Goal: Find specific page/section: Find specific page/section

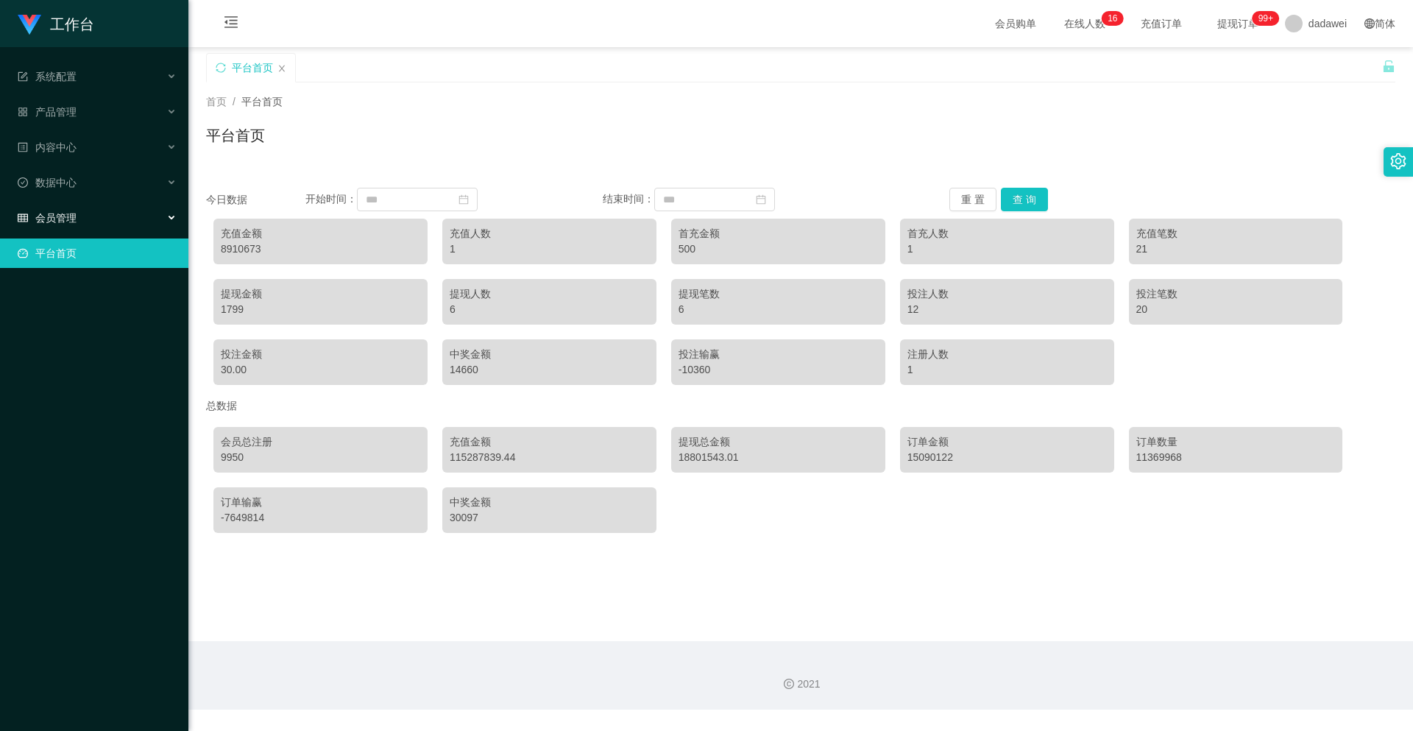
click at [85, 218] on div "会员管理" at bounding box center [94, 217] width 188 height 29
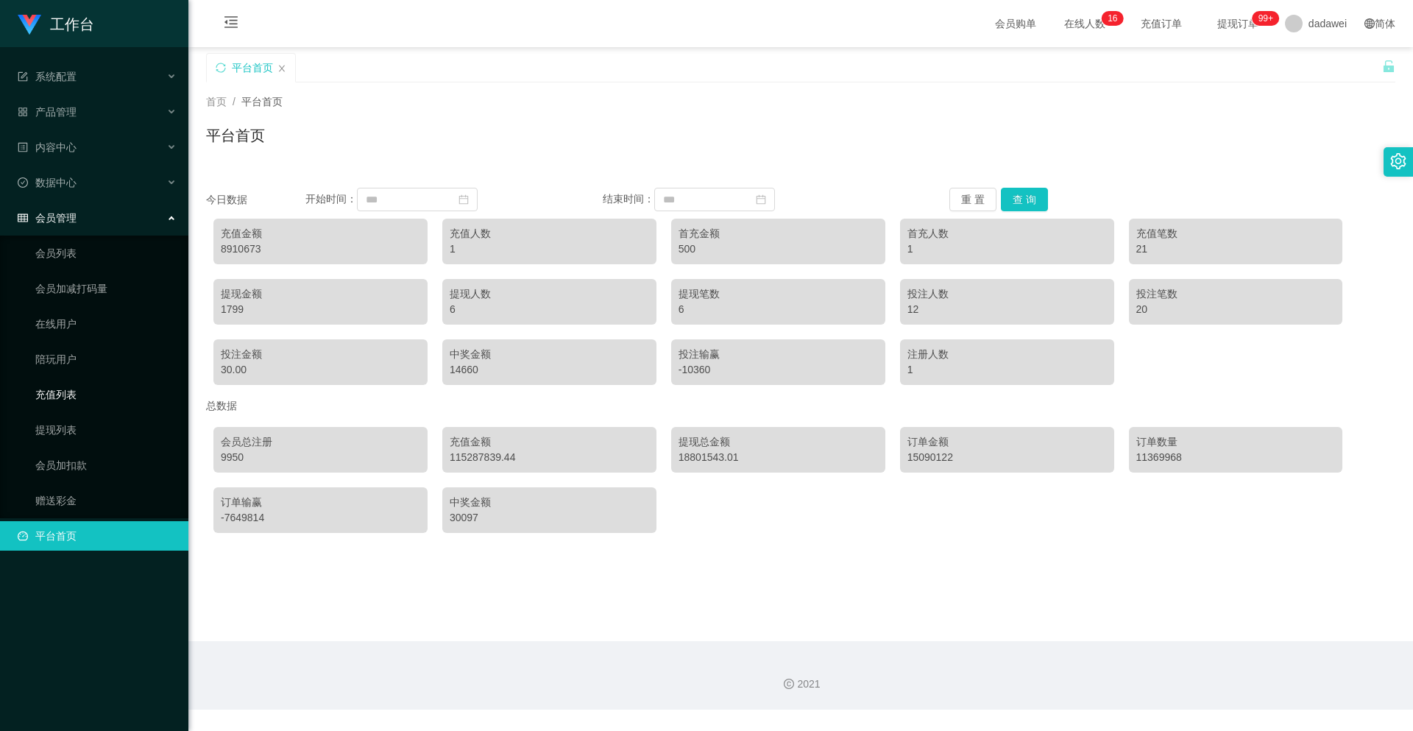
drag, startPoint x: 74, startPoint y: 397, endPoint x: 99, endPoint y: 396, distance: 25.8
click at [74, 396] on link "充值列表" at bounding box center [105, 394] width 141 height 29
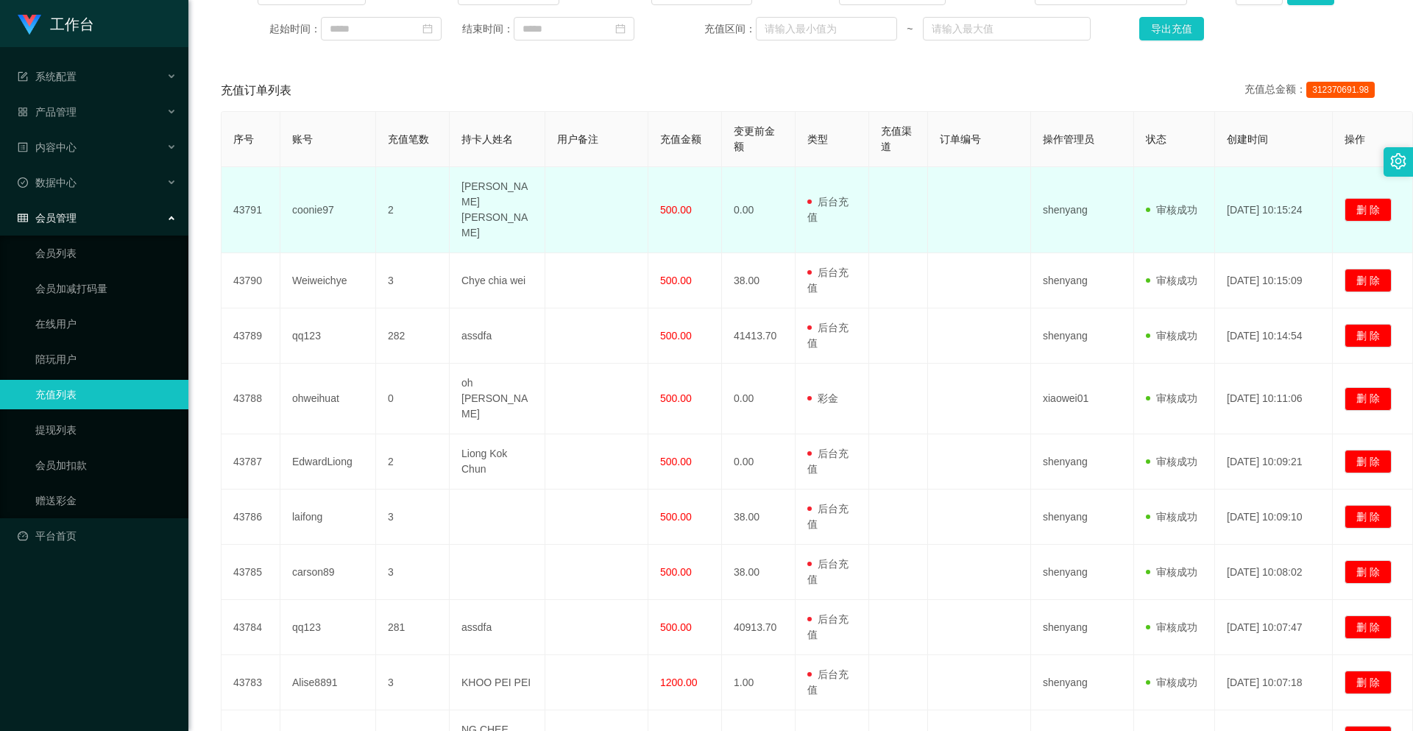
scroll to position [310, 0]
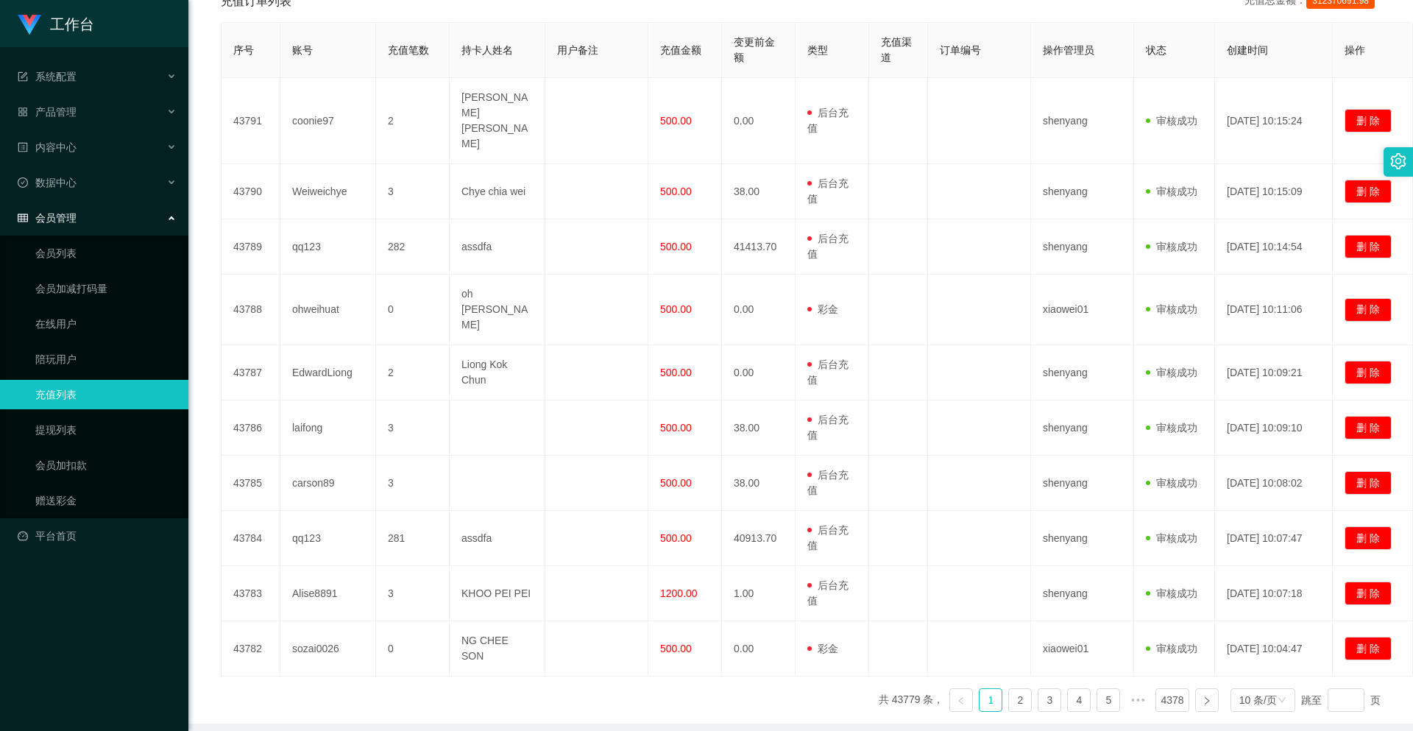
click at [1000, 688] on ul "共 43779 条， 1 2 3 4 5 ••• 4378 10 条/页 跳至 页" at bounding box center [1130, 700] width 502 height 24
click at [1009, 689] on link "2" at bounding box center [1020, 700] width 22 height 22
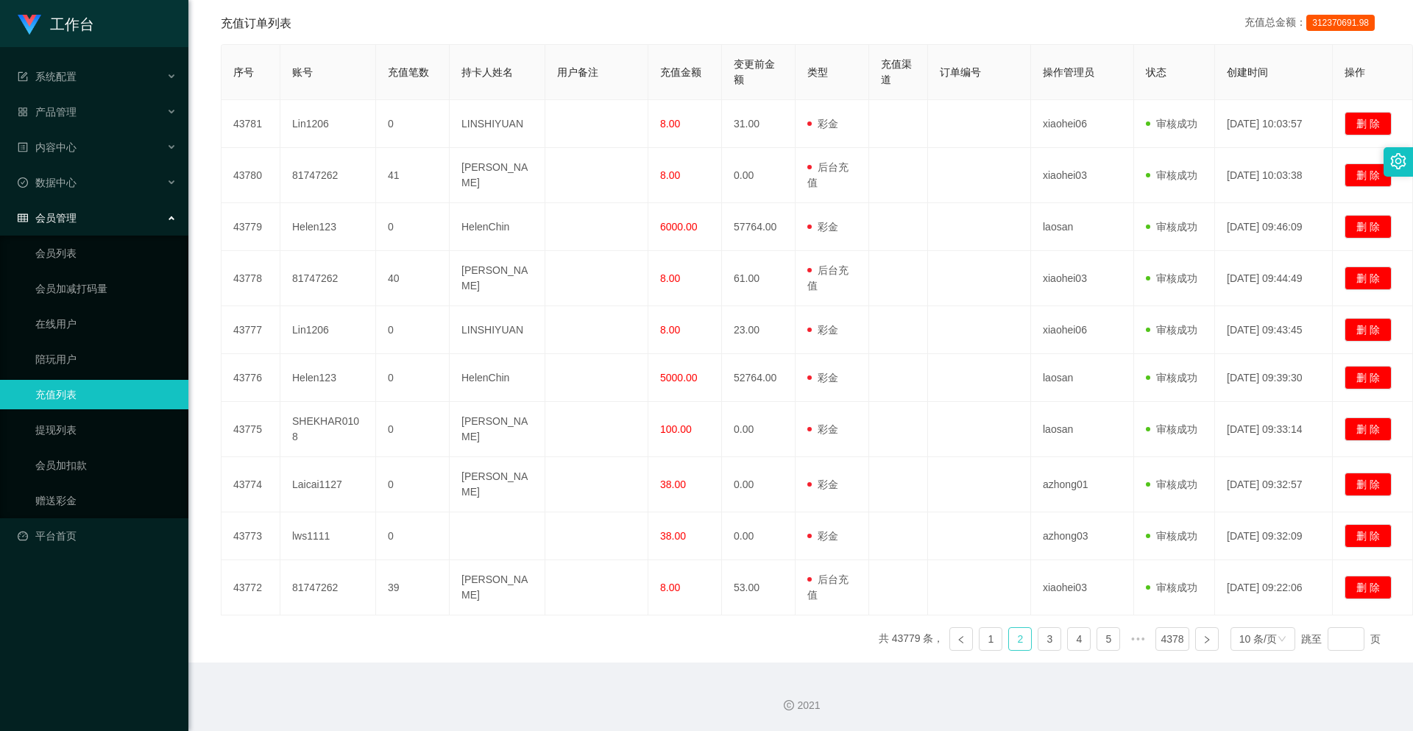
scroll to position [280, 0]
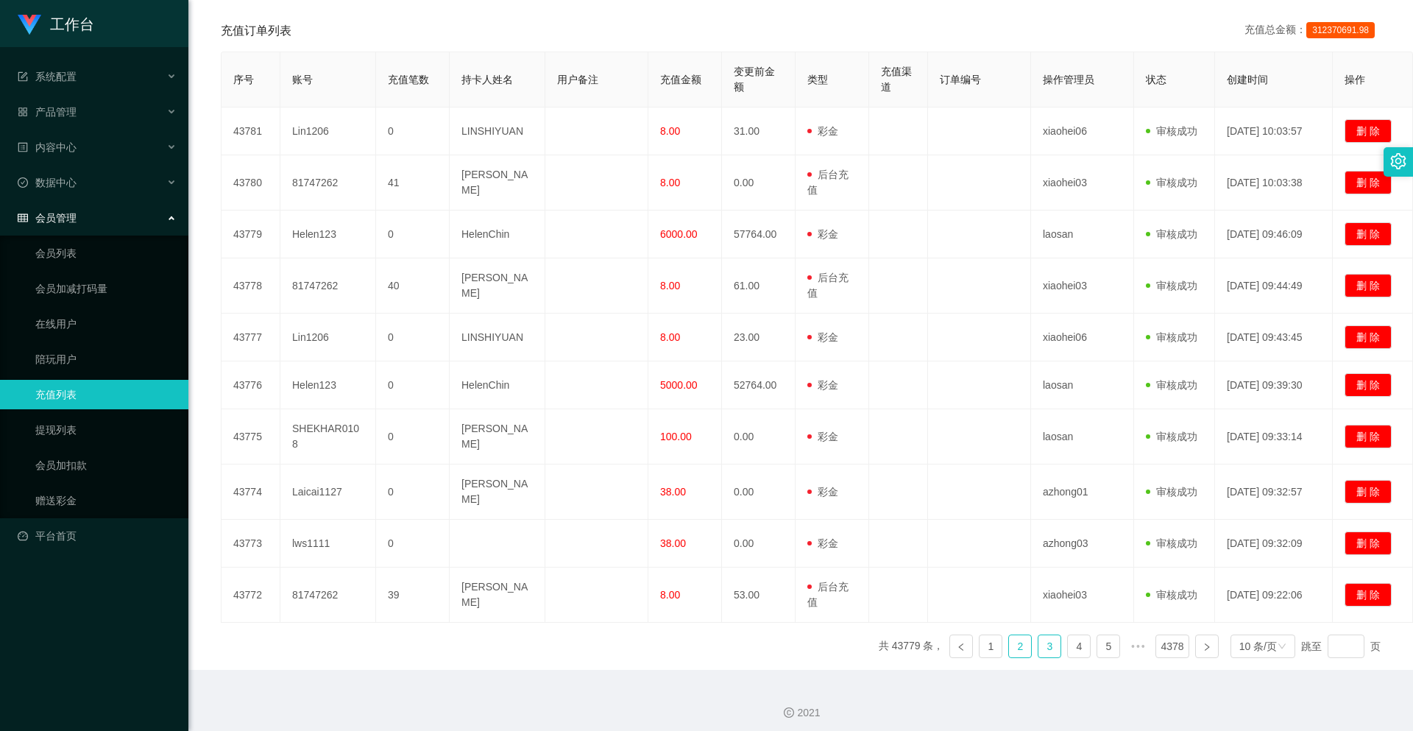
click at [1039, 640] on link "3" at bounding box center [1050, 646] width 22 height 22
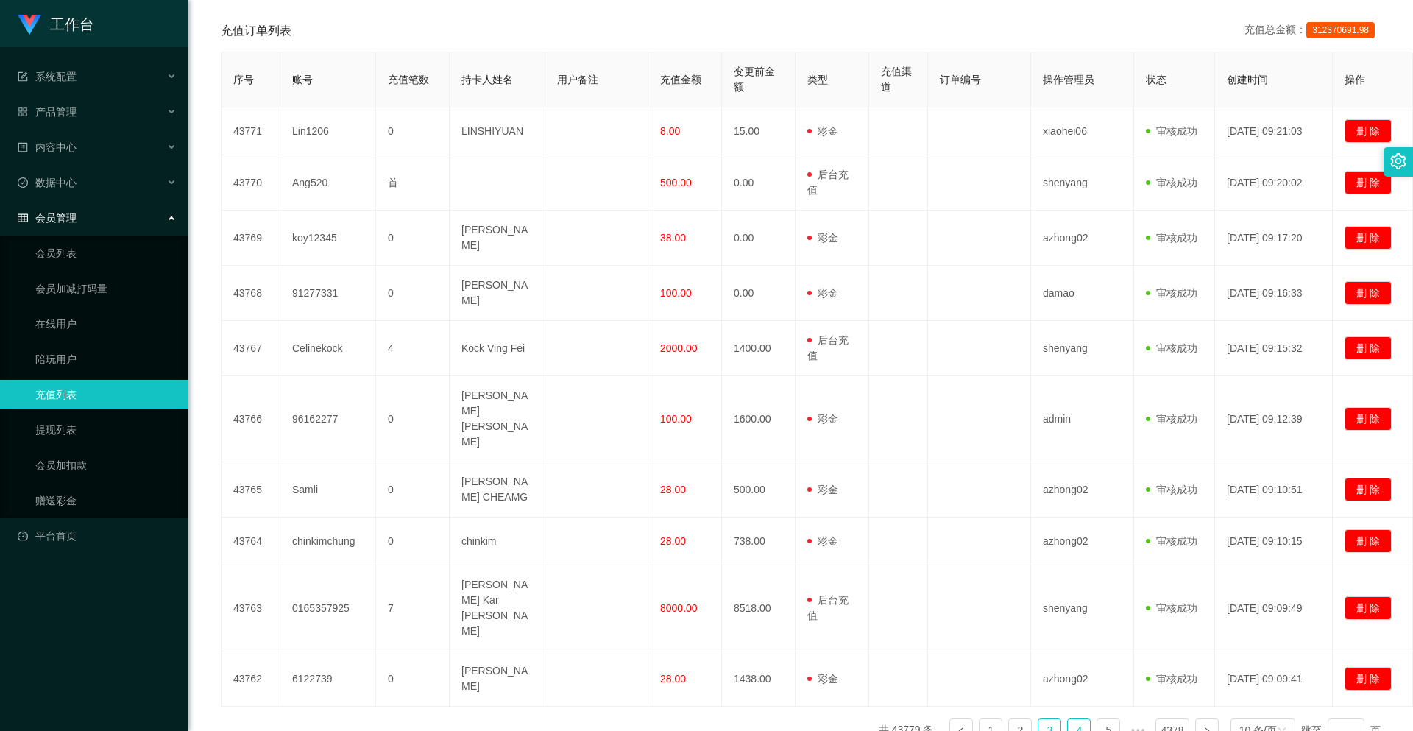
click at [1069, 719] on link "4" at bounding box center [1079, 730] width 22 height 22
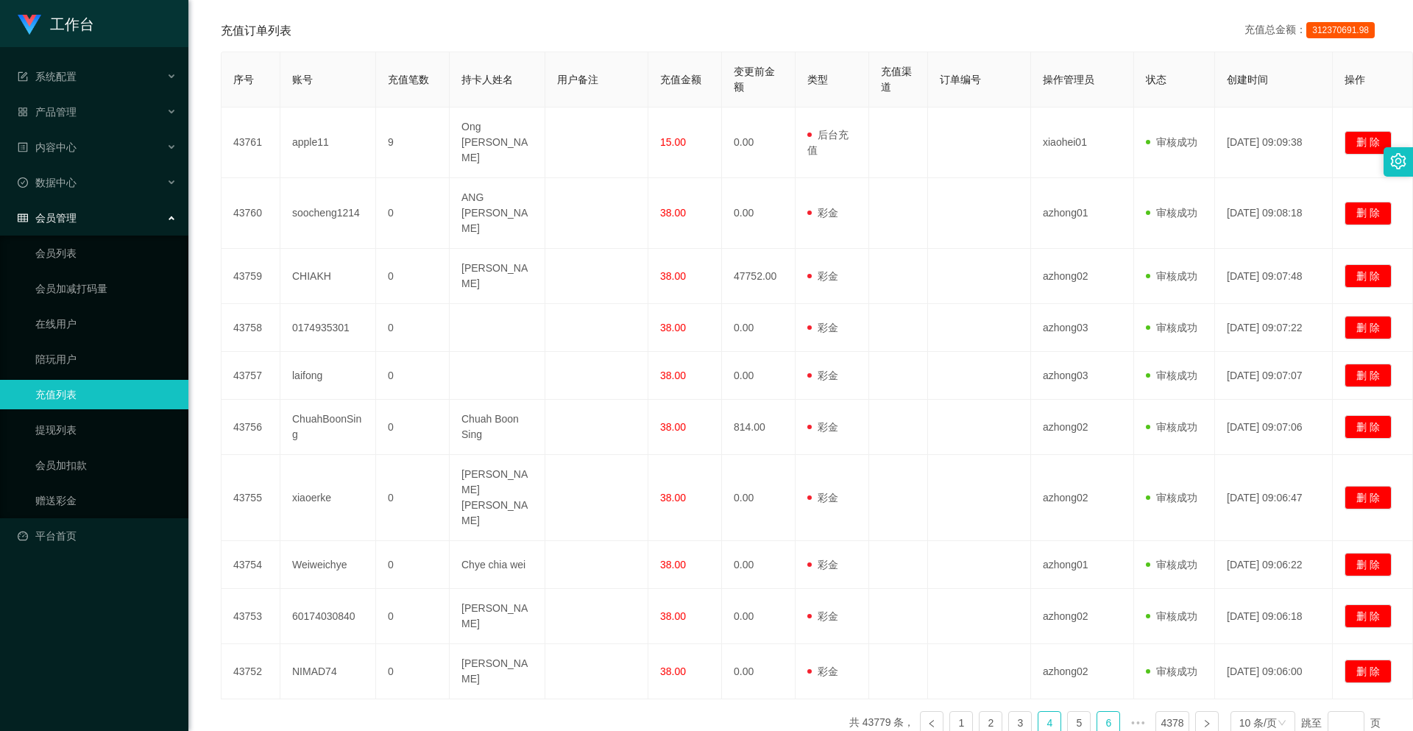
click at [1097, 712] on link "6" at bounding box center [1108, 723] width 22 height 22
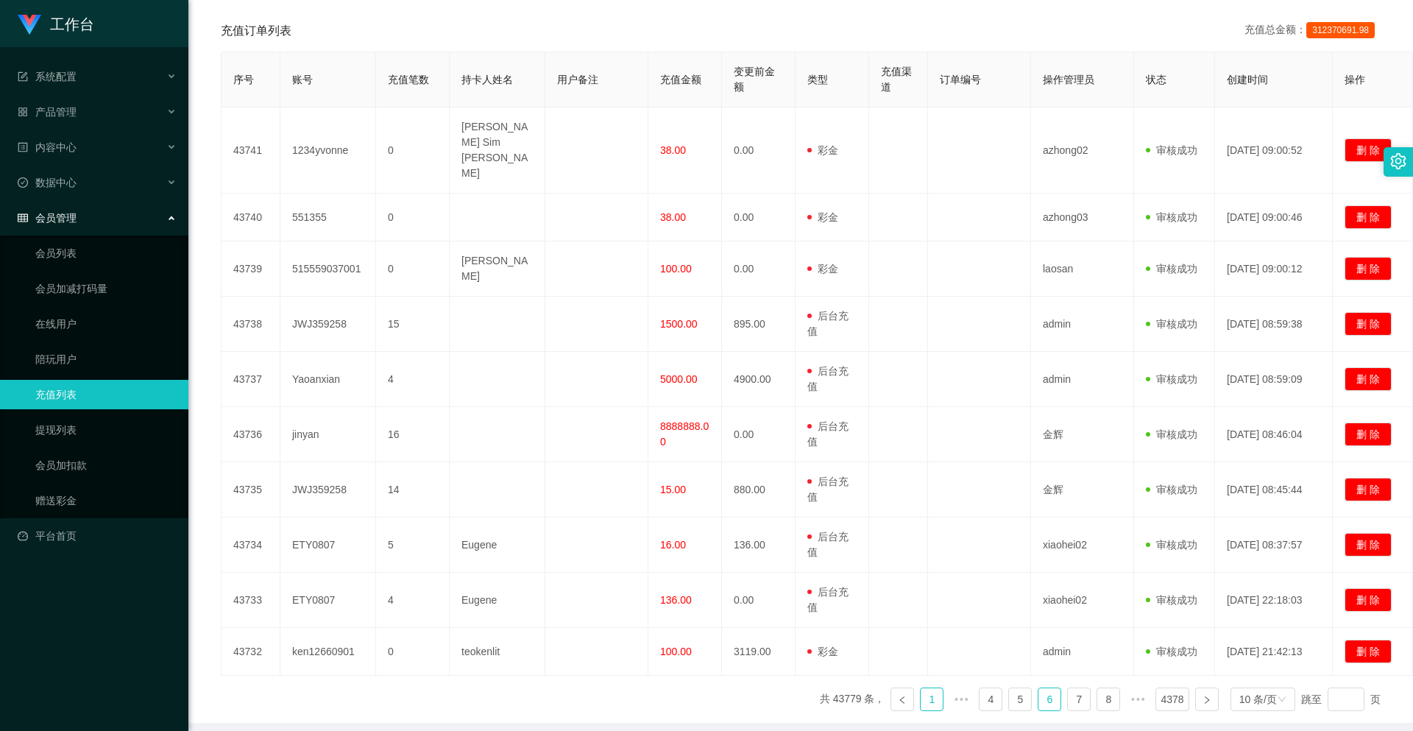
click at [929, 688] on link "1" at bounding box center [932, 699] width 22 height 22
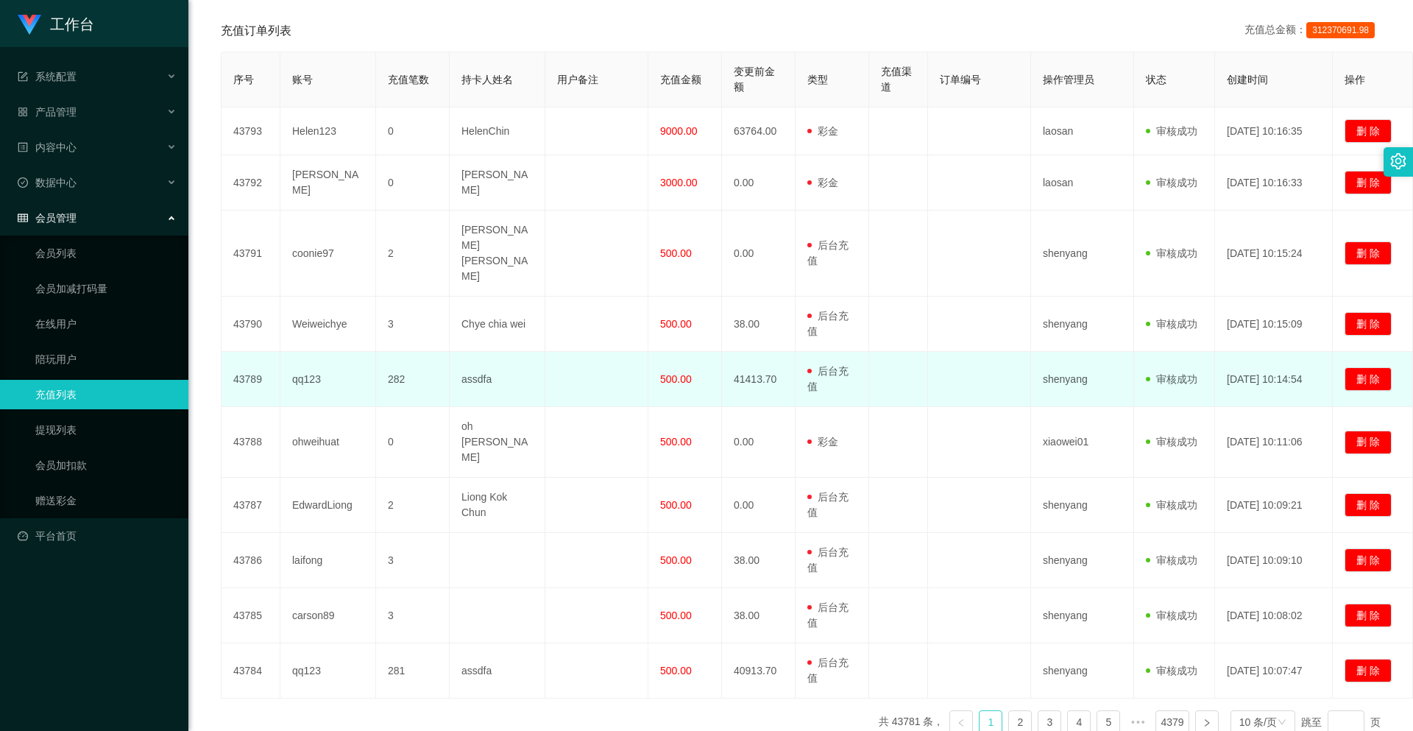
scroll to position [0, 0]
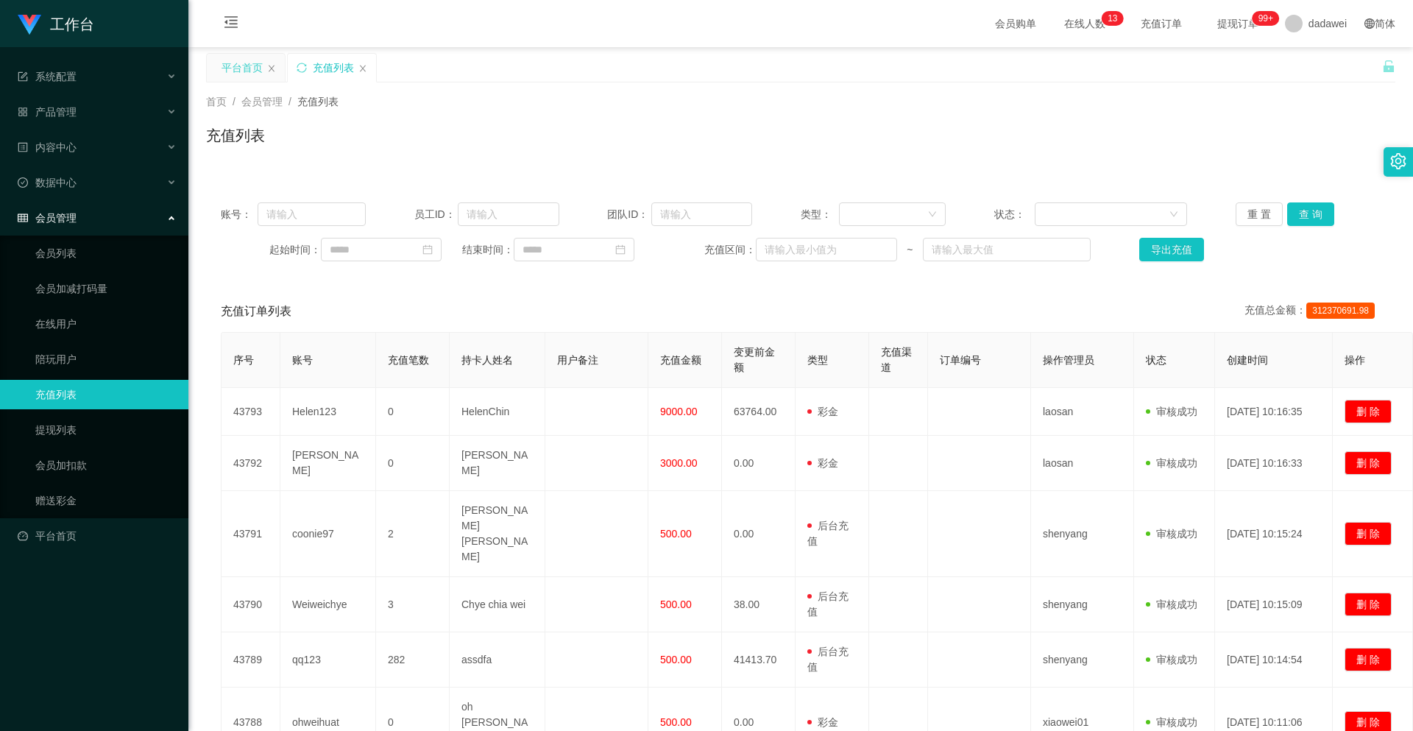
click at [247, 76] on div "平台首页" at bounding box center [242, 68] width 41 height 28
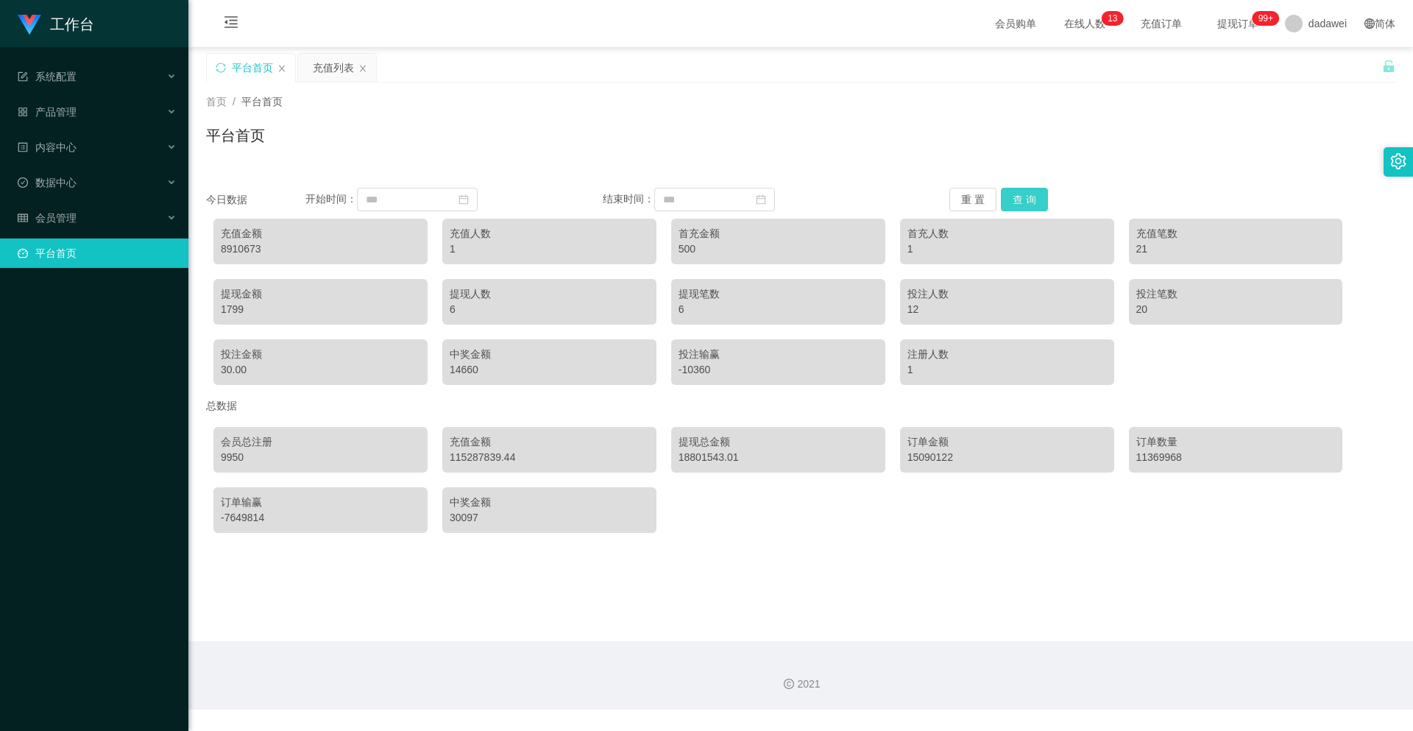
click at [1016, 195] on button "查 询" at bounding box center [1024, 200] width 47 height 24
